Goal: Task Accomplishment & Management: Complete application form

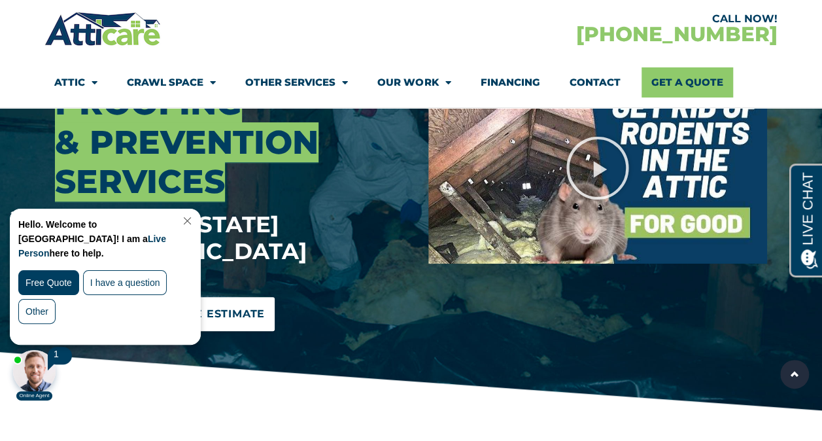
click at [233, 303] on span "Schedule Your Free Estimate" at bounding box center [165, 313] width 201 height 21
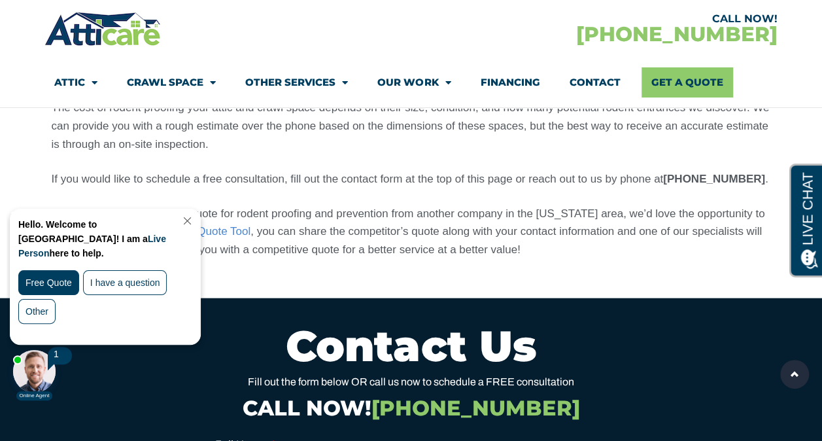
scroll to position [4075, 0]
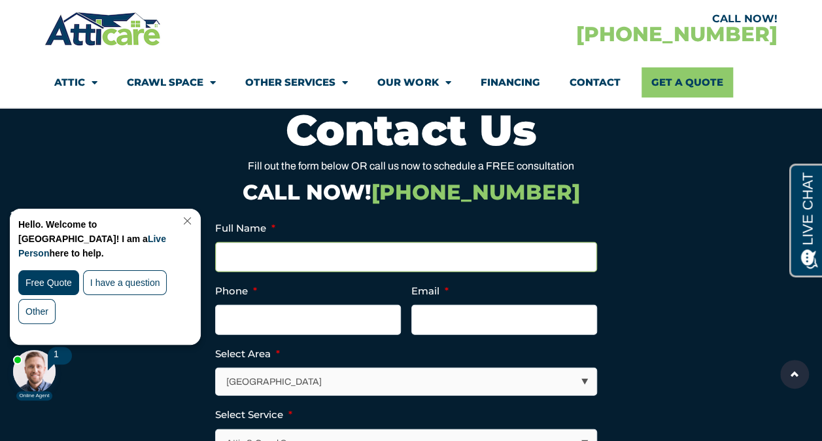
click at [293, 242] on input "Full Name *" at bounding box center [406, 257] width 382 height 30
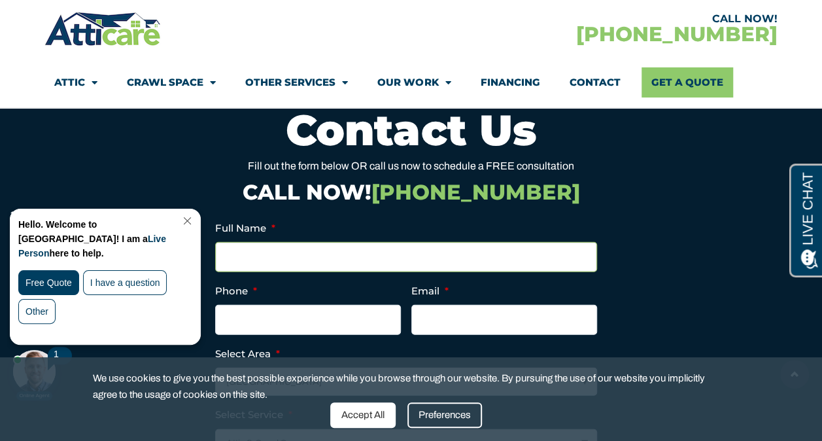
type input "[PERSON_NAME]"
type input "[PHONE_NUMBER]"
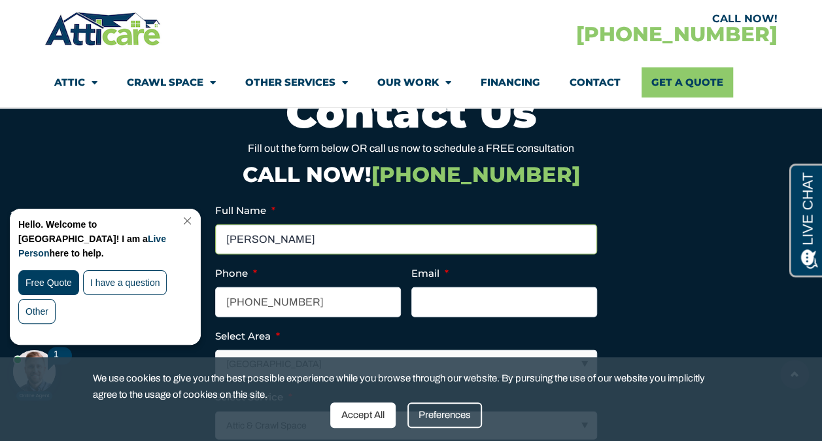
scroll to position [4094, 0]
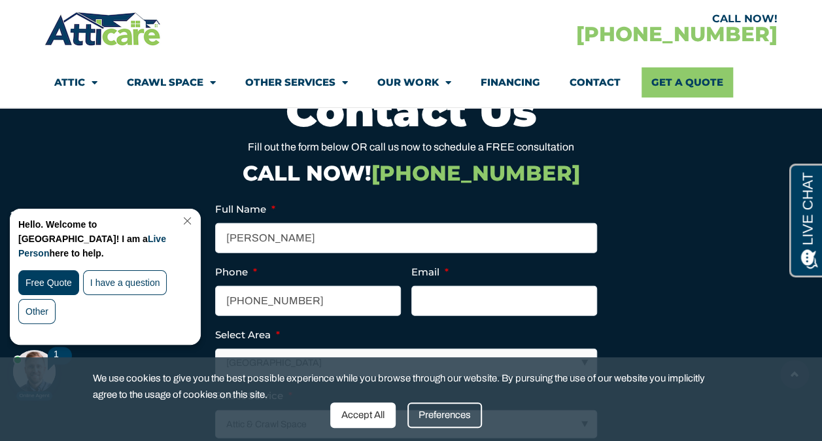
click at [351, 349] on select "[GEOGRAPHIC_DATA] [GEOGRAPHIC_DATA] [US_STATE] / [US_STATE] Area Other Areas" at bounding box center [406, 362] width 381 height 27
select select "[US_STATE] / [US_STATE][GEOGRAPHIC_DATA]"
click at [216, 349] on select "[GEOGRAPHIC_DATA] [GEOGRAPHIC_DATA] [US_STATE] / [US_STATE] Area Other Areas" at bounding box center [406, 362] width 381 height 27
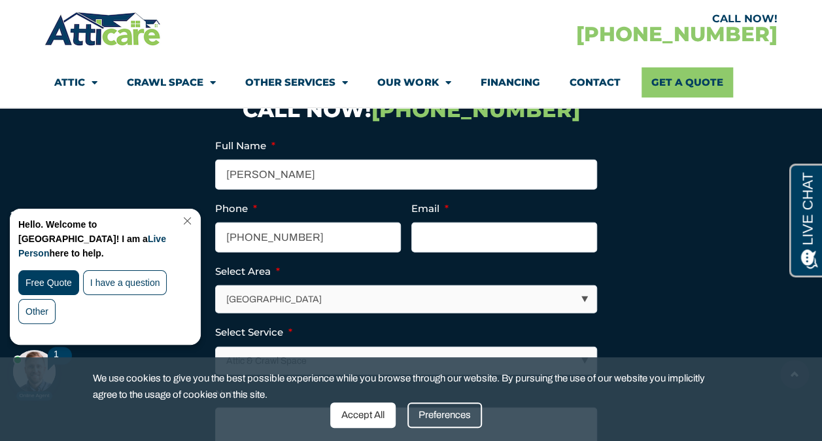
scroll to position [4162, 0]
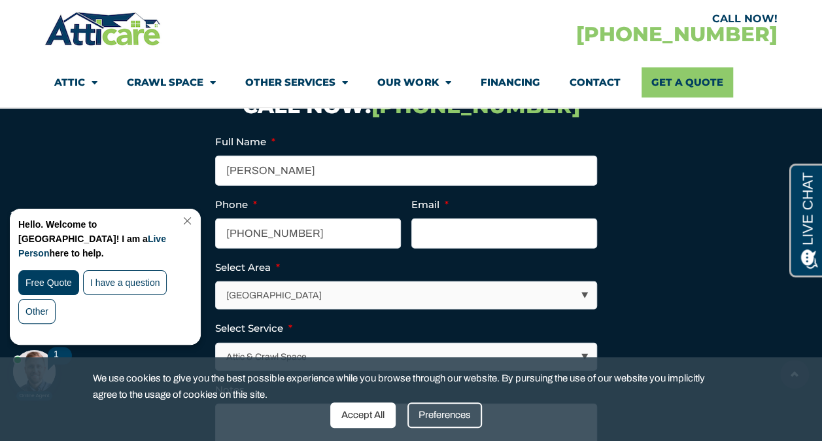
click at [341, 343] on select "Attic & Crawl Space Insulation Roofing Solar Energy Other Services" at bounding box center [406, 356] width 381 height 27
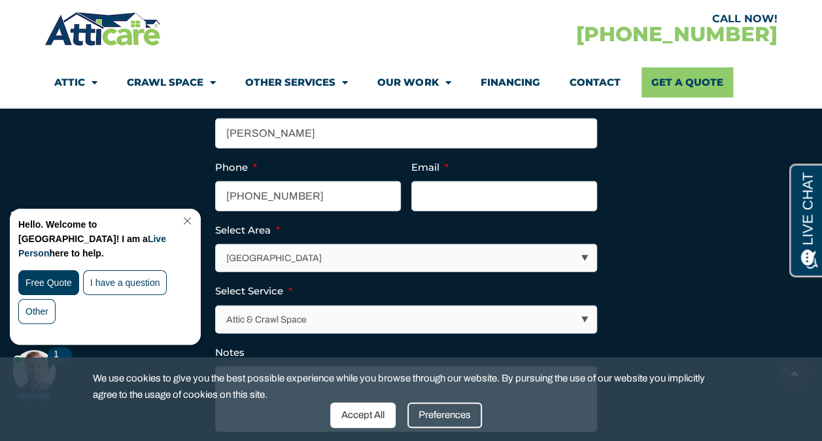
scroll to position [4200, 0]
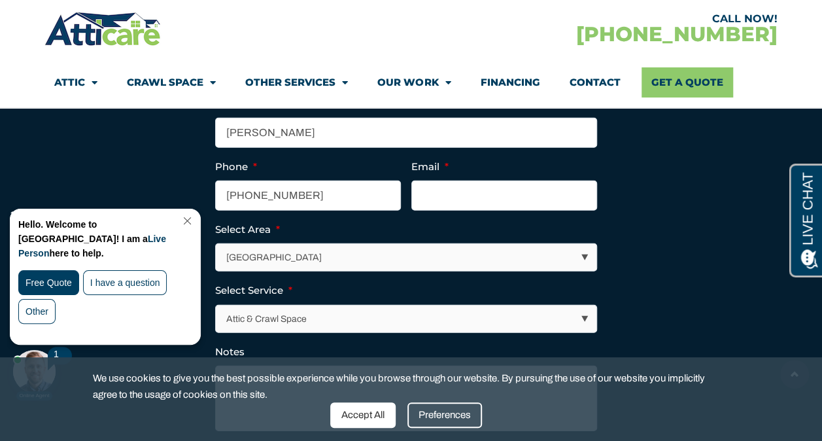
click at [331, 305] on select "Attic & Crawl Space Insulation Roofing Solar Energy Other Services" at bounding box center [406, 318] width 381 height 27
click at [216, 305] on select "Attic & Crawl Space Insulation Roofing Solar Energy Other Services" at bounding box center [406, 318] width 381 height 27
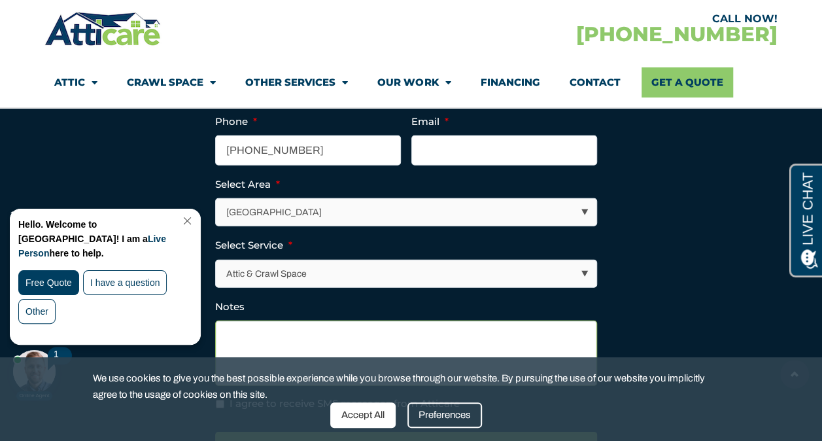
click at [310, 320] on textarea "Notes" at bounding box center [406, 352] width 382 height 65
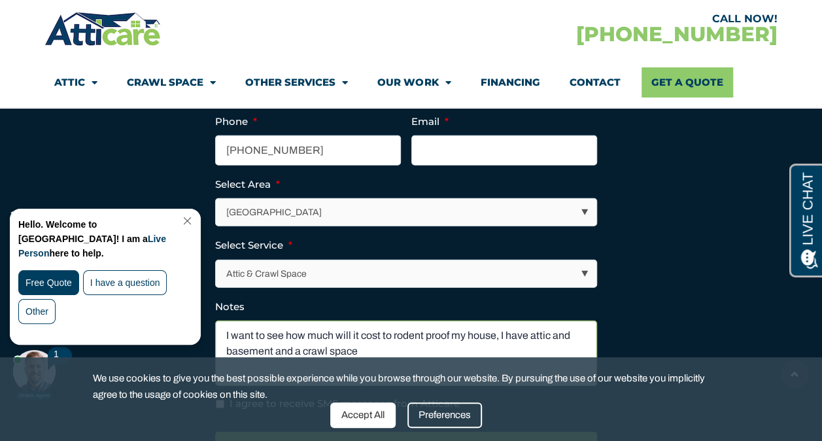
click at [378, 320] on textarea "I want to see how much will it cost to rodent proof my house, I have attic and …" at bounding box center [406, 352] width 382 height 65
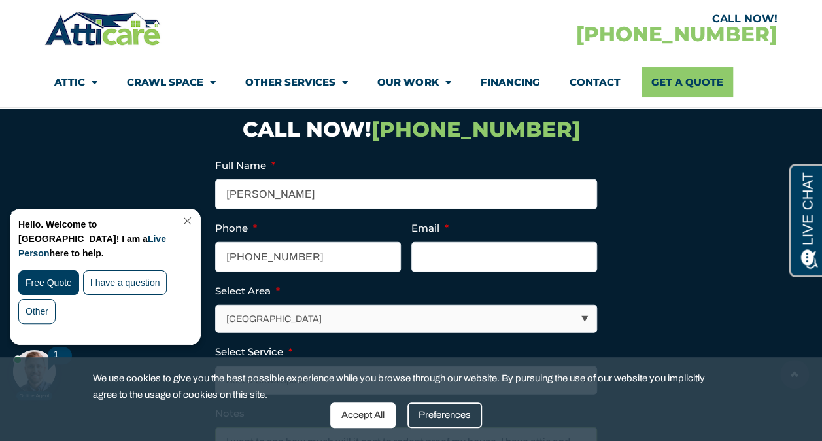
scroll to position [4126, 0]
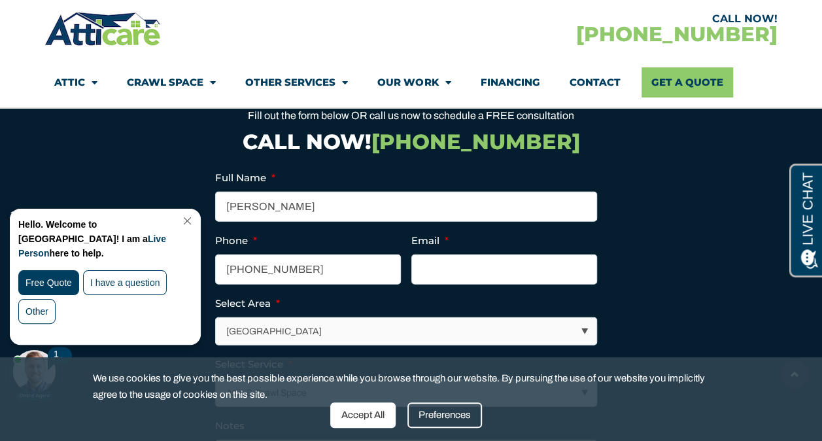
type textarea "I want to see how much will it cost to rodent proof my house, I have attic and …"
click at [447, 254] on input "Email *" at bounding box center [504, 269] width 186 height 30
type input "[EMAIL_ADDRESS][DOMAIN_NAME]"
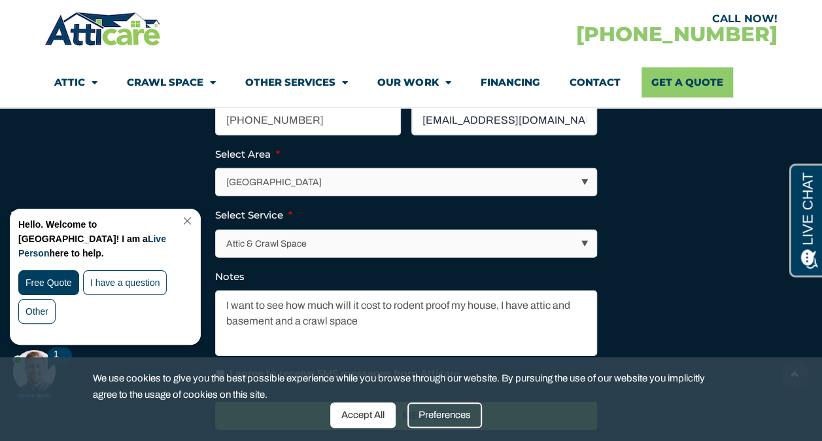
scroll to position [4299, 0]
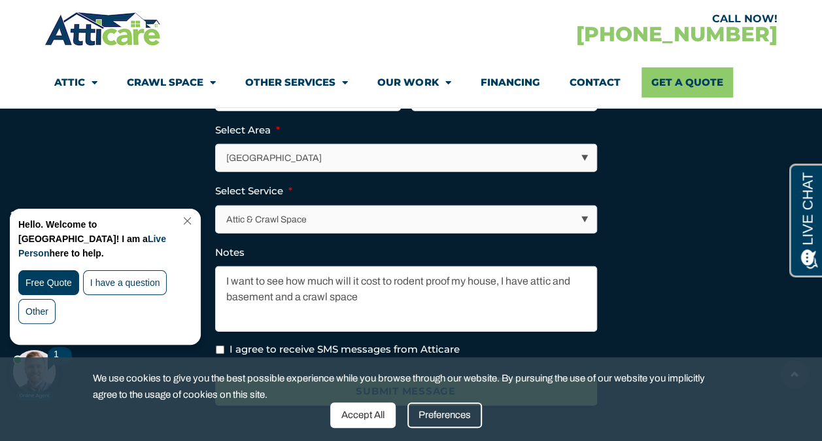
click at [369, 377] on input "Submit Message" at bounding box center [406, 391] width 382 height 28
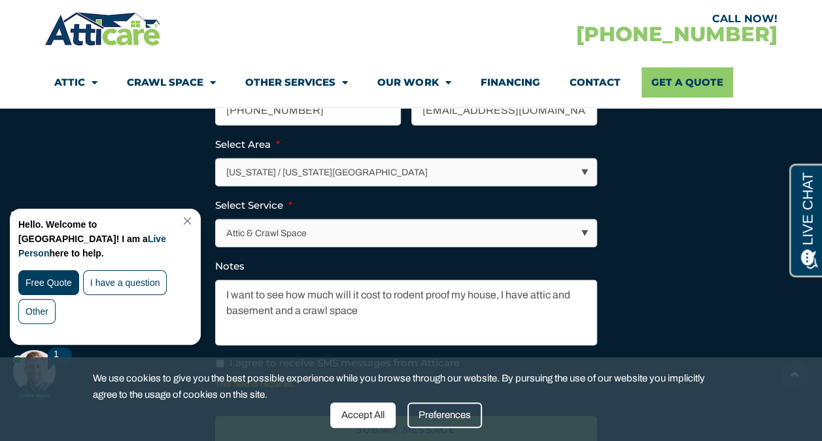
scroll to position [4340, 0]
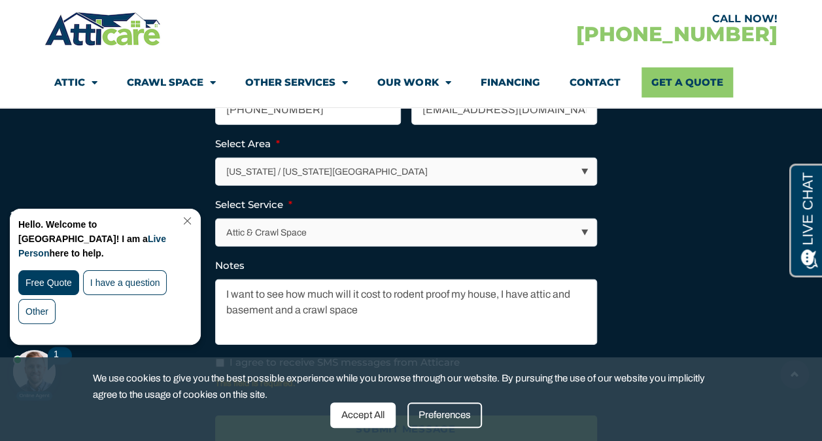
click at [220, 358] on input "I agree to receive SMS messages from Atticare" at bounding box center [220, 362] width 9 height 9
checkbox input "true"
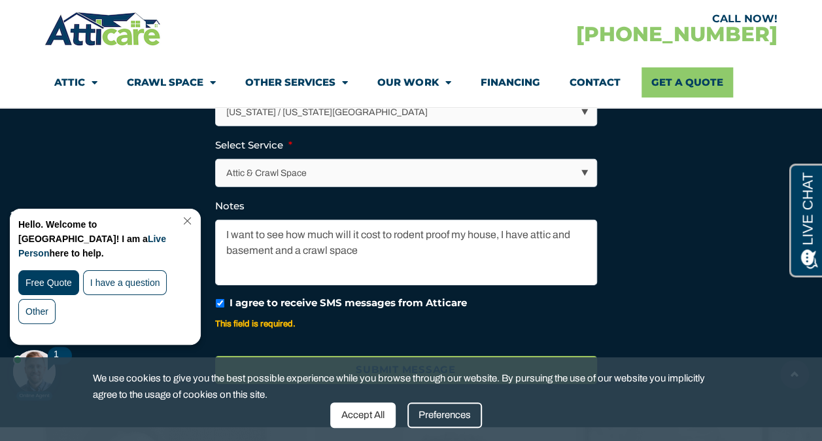
scroll to position [4400, 0]
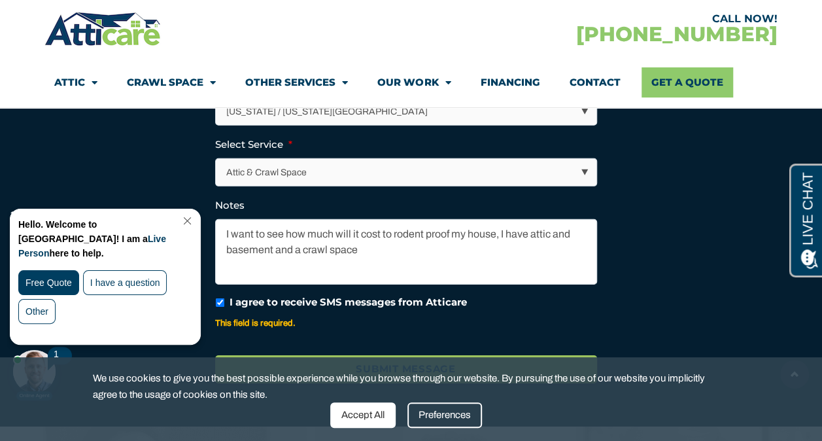
click at [300, 345] on div "Submit Message" at bounding box center [411, 367] width 392 height 45
click at [312, 355] on input "Submit Message" at bounding box center [406, 369] width 382 height 28
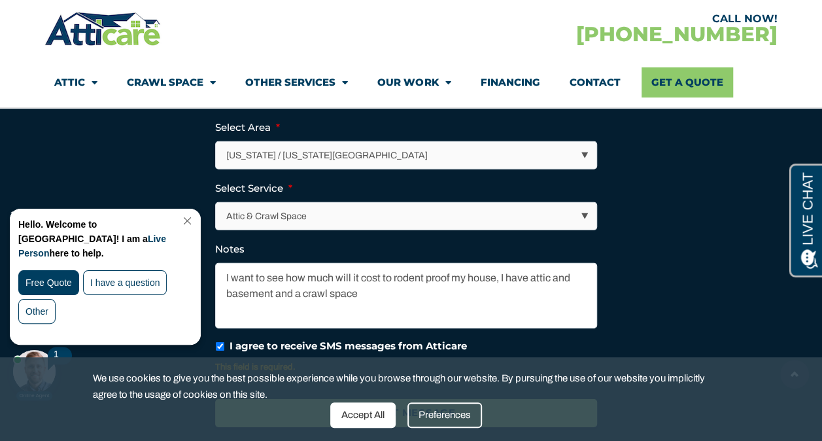
scroll to position [4226, 0]
